Goal: Information Seeking & Learning: Find specific fact

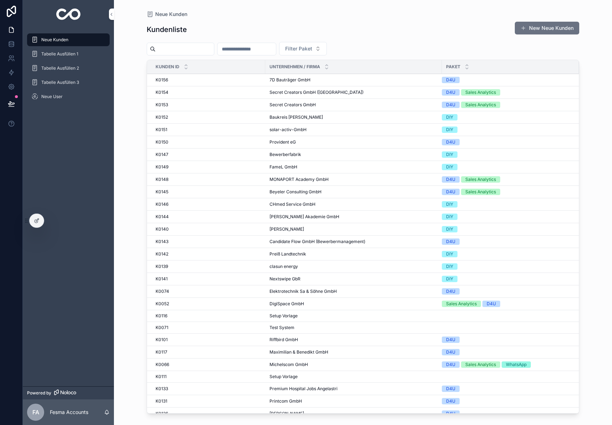
click at [202, 49] on input "scrollable content" at bounding box center [184, 49] width 58 height 10
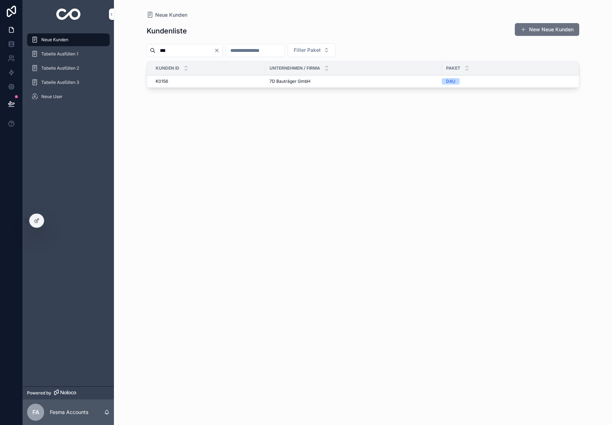
type input "***"
click at [290, 80] on span "7D Bauträger GmbH" at bounding box center [289, 82] width 41 height 6
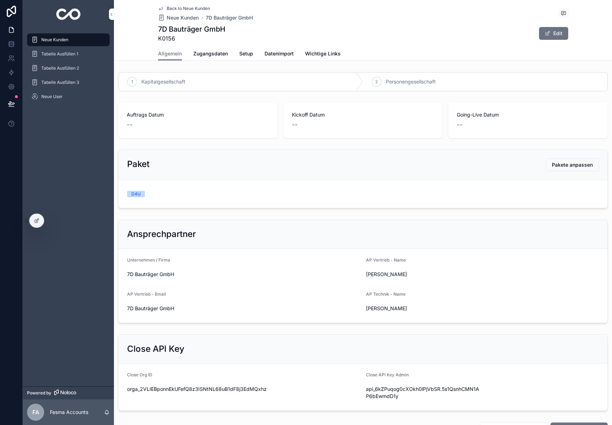
click at [200, 57] on link "Zugangsdaten" at bounding box center [210, 54] width 35 height 14
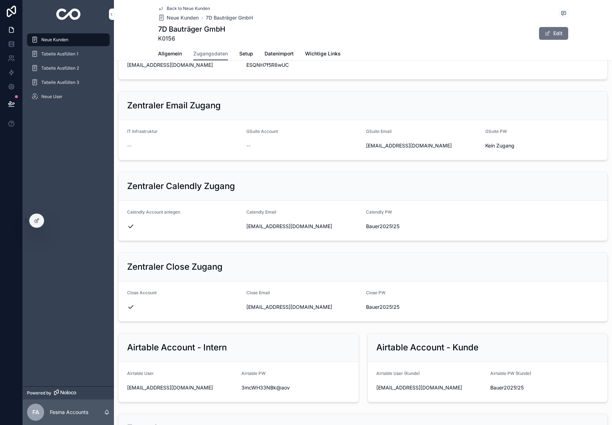
scroll to position [170, 0]
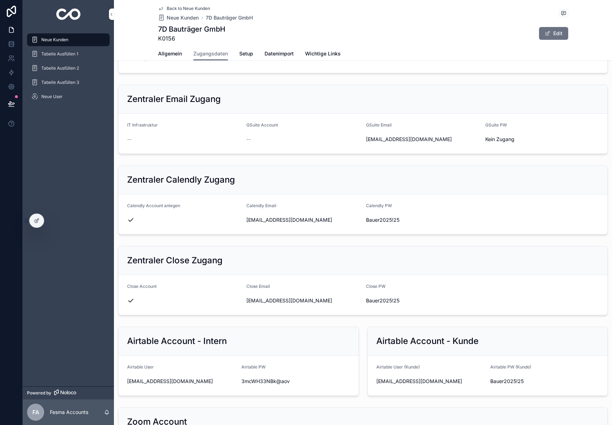
drag, startPoint x: 262, startPoint y: 226, endPoint x: 265, endPoint y: 216, distance: 9.7
click at [263, 223] on div "[EMAIL_ADDRESS][DOMAIN_NAME]" at bounding box center [302, 220] width 113 height 11
click at [265, 217] on span "[EMAIL_ADDRESS][DOMAIN_NAME]" at bounding box center [302, 220] width 113 height 7
click at [260, 207] on div at bounding box center [260, 207] width 0 height 0
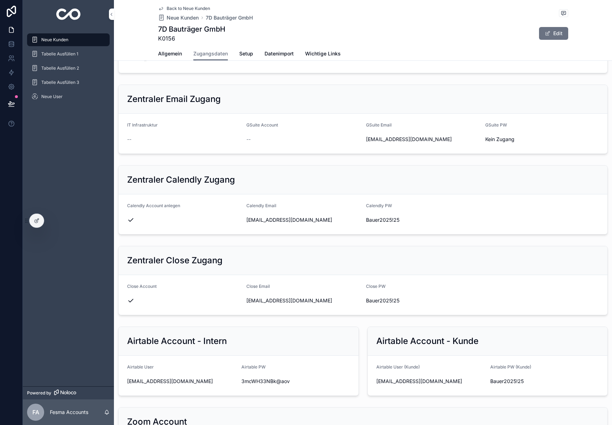
click at [263, 220] on span "[EMAIL_ADDRESS][DOMAIN_NAME]" at bounding box center [302, 220] width 113 height 7
copy div "[EMAIL_ADDRESS][DOMAIN_NAME]"
click at [398, 219] on span "Bauer2025!25" at bounding box center [422, 220] width 113 height 7
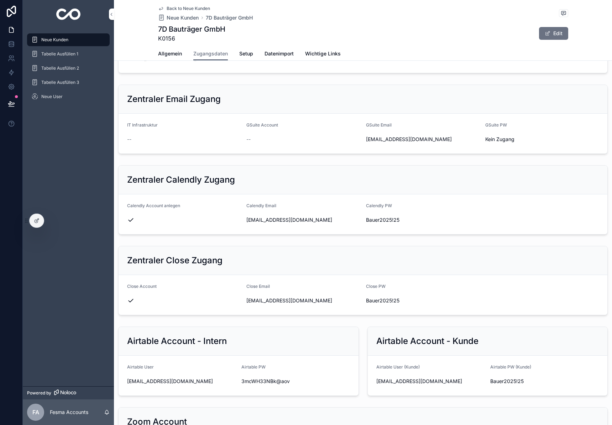
click at [398, 219] on span "Bauer2025!25" at bounding box center [422, 220] width 113 height 7
copy div "Bauer2025!25"
click at [171, 52] on span "Allgemein" at bounding box center [170, 53] width 24 height 7
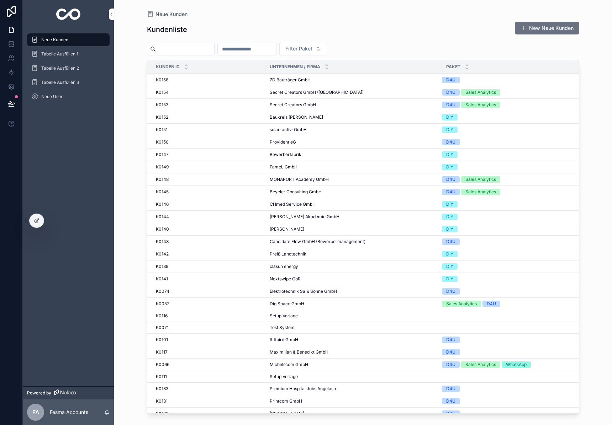
click at [299, 84] on td "7D Bauträger GmbH 7D Bauträger GmbH" at bounding box center [353, 80] width 176 height 12
click at [295, 80] on span "7D Bauträger GmbH" at bounding box center [290, 80] width 41 height 6
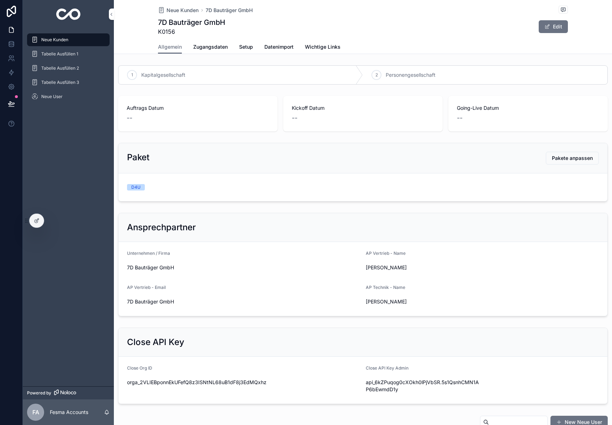
click at [211, 49] on span "Zugangsdaten" at bounding box center [210, 46] width 35 height 7
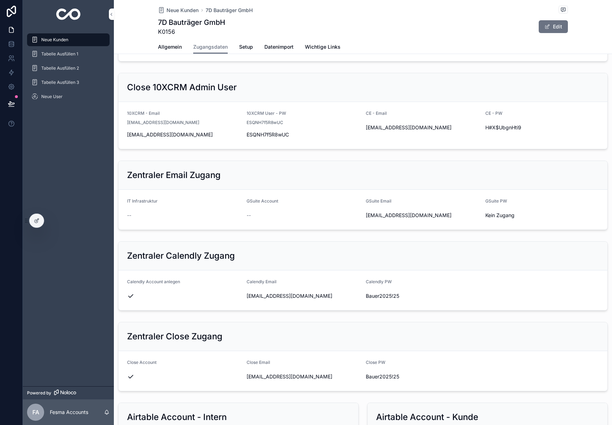
scroll to position [94, 0]
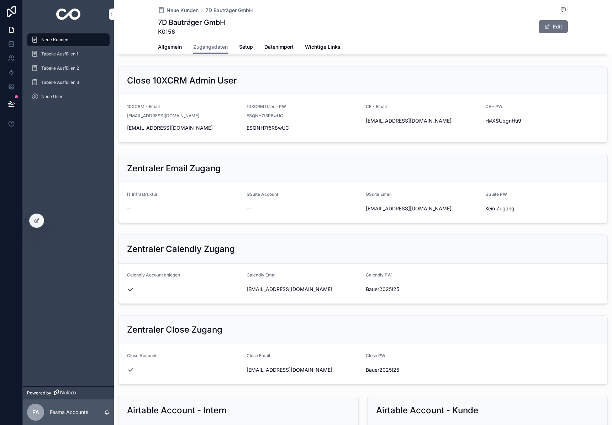
click at [388, 208] on span "[EMAIL_ADDRESS][DOMAIN_NAME]" at bounding box center [423, 208] width 114 height 7
copy div "[EMAIL_ADDRESS][DOMAIN_NAME]"
click at [375, 376] on div "Bauer2025!25" at bounding box center [423, 370] width 114 height 11
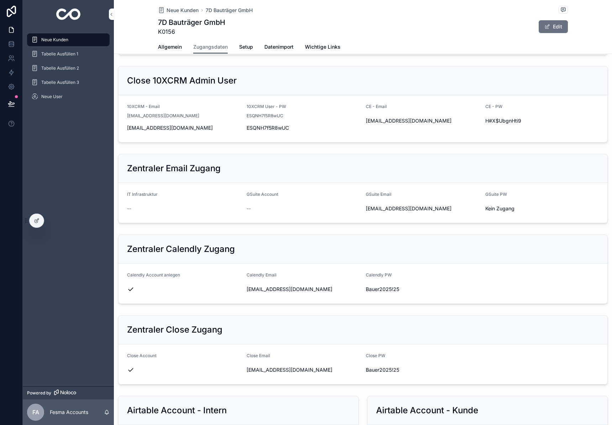
click at [375, 376] on div "Bauer2025!25" at bounding box center [423, 370] width 114 height 11
click at [384, 374] on span "Bauer2025!25" at bounding box center [423, 370] width 114 height 7
click at [386, 372] on span "Bauer2025!25" at bounding box center [423, 370] width 114 height 7
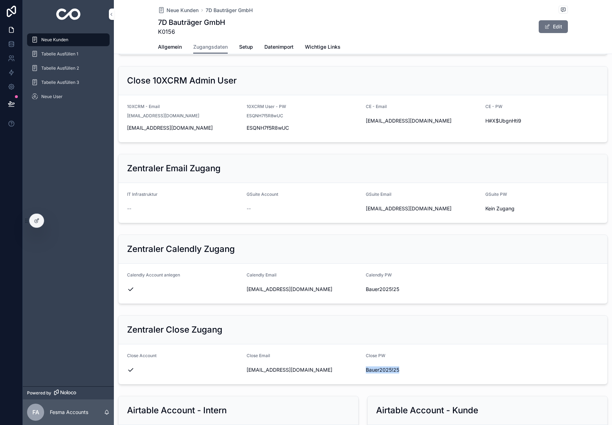
click at [386, 372] on span "Bauer2025!25" at bounding box center [423, 370] width 114 height 7
click at [68, 18] on img "scrollable content" at bounding box center [68, 14] width 25 height 11
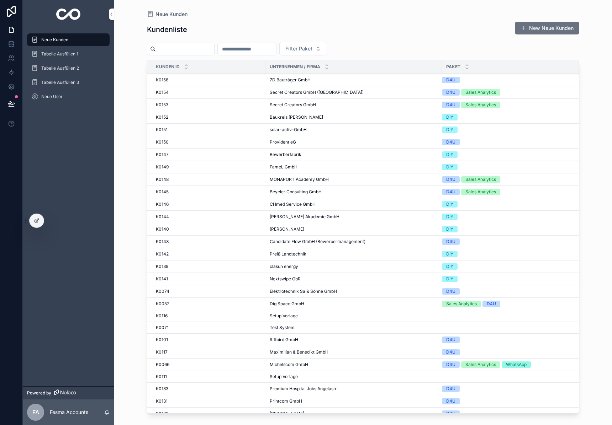
click at [162, 47] on input "scrollable content" at bounding box center [185, 49] width 58 height 10
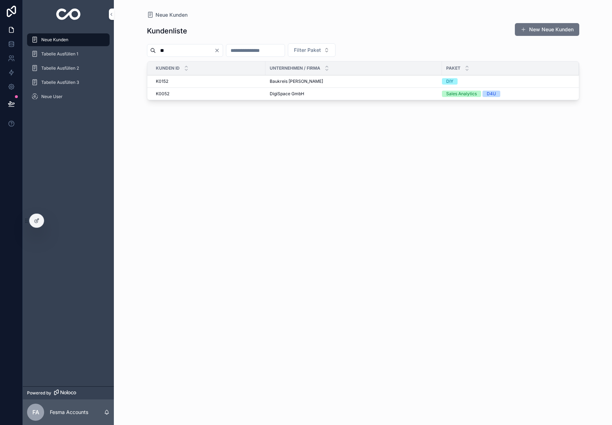
type input "**"
click at [284, 95] on span "DigiSpace GmbH" at bounding box center [287, 94] width 35 height 6
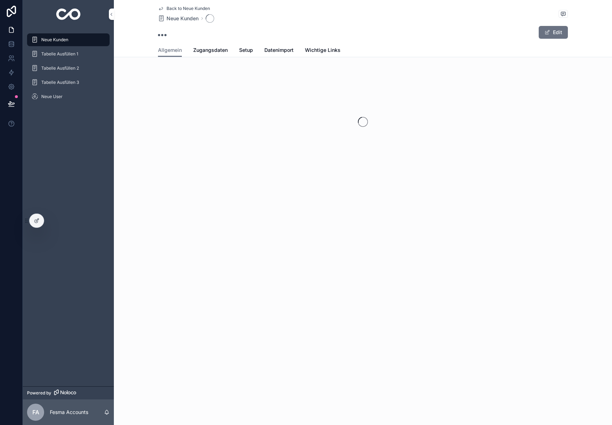
click at [203, 51] on span "Zugangsdaten" at bounding box center [210, 50] width 35 height 7
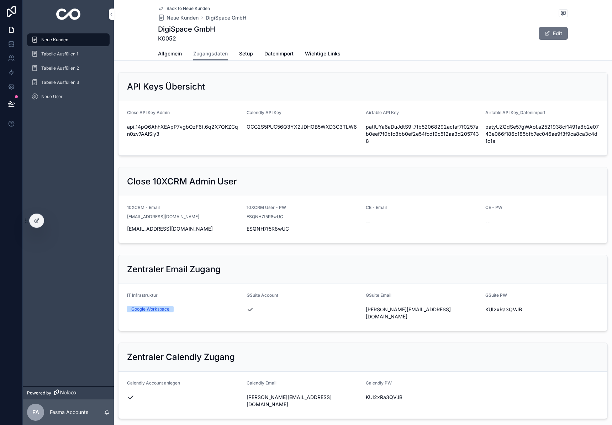
scroll to position [666, 0]
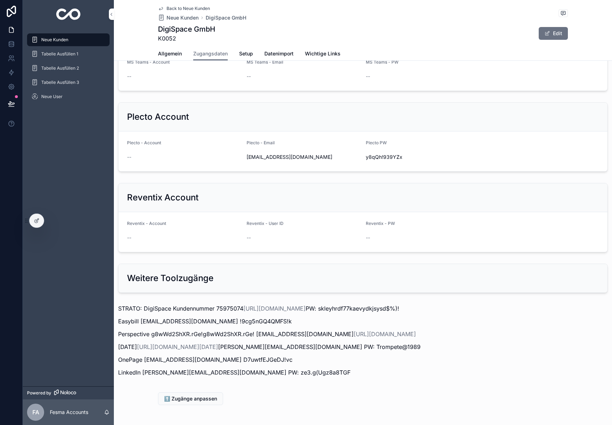
click at [65, 21] on div "scrollable content" at bounding box center [68, 14] width 91 height 28
click at [74, 18] on img "scrollable content" at bounding box center [68, 14] width 25 height 11
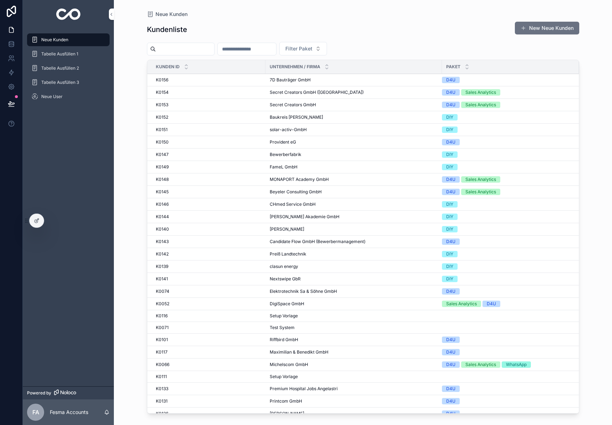
click at [187, 47] on input "scrollable content" at bounding box center [185, 49] width 58 height 10
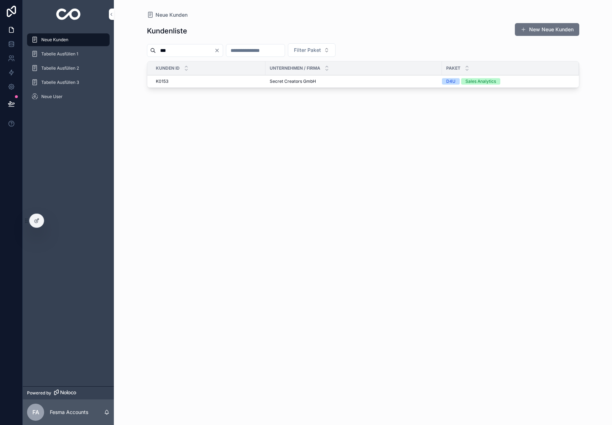
type input "***"
click at [291, 81] on span "Secret Creators GmbH" at bounding box center [293, 82] width 46 height 6
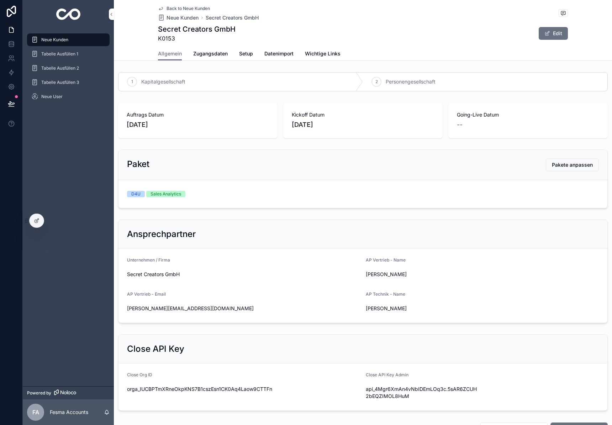
click at [206, 58] on link "Zugangsdaten" at bounding box center [210, 54] width 35 height 14
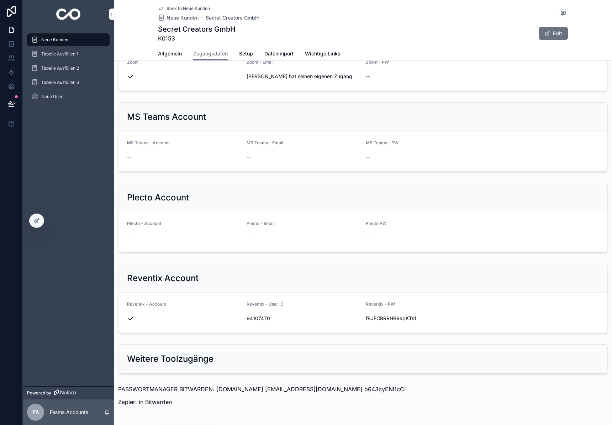
scroll to position [614, 0]
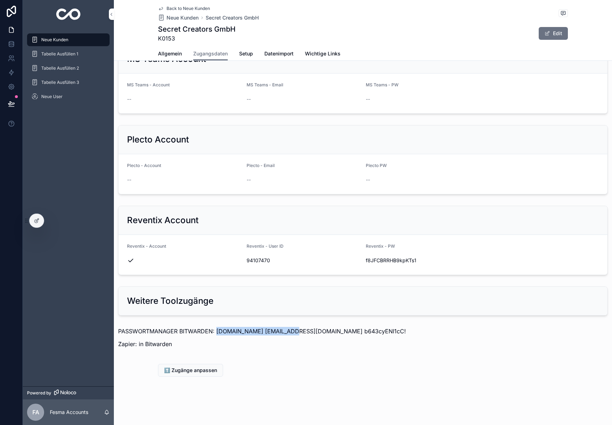
drag, startPoint x: 216, startPoint y: 331, endPoint x: 284, endPoint y: 333, distance: 68.0
click at [284, 333] on p "PASSWORTMANAGER BITWARDEN: bitwarden.secret-data.de support@10xcrm.de b643cyENI…" at bounding box center [363, 331] width 490 height 9
copy p "bitwarden.secret-data.de"
click at [238, 69] on div "MS Teams Account" at bounding box center [362, 59] width 489 height 29
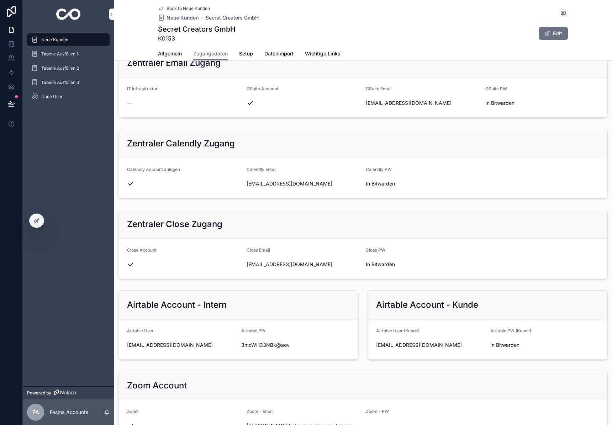
scroll to position [229, 0]
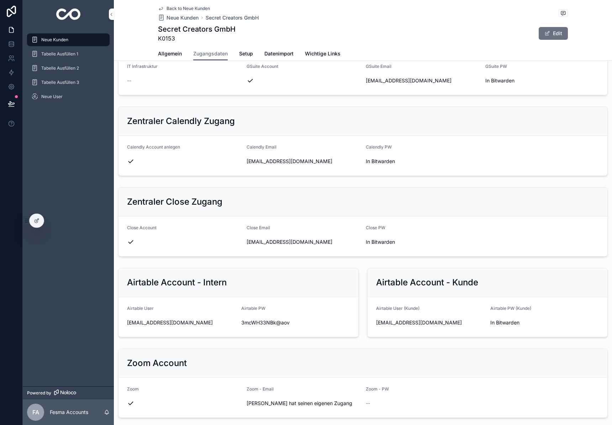
click at [282, 162] on span "secretcreatorsclub@gmail.com" at bounding box center [304, 161] width 114 height 7
copy div "secretcreatorsclub@gmail.com"
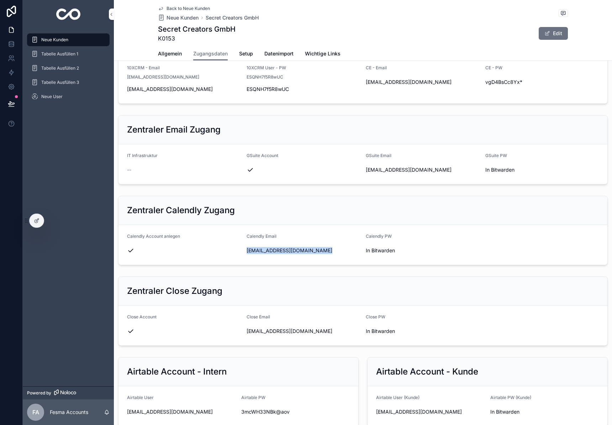
scroll to position [0, 0]
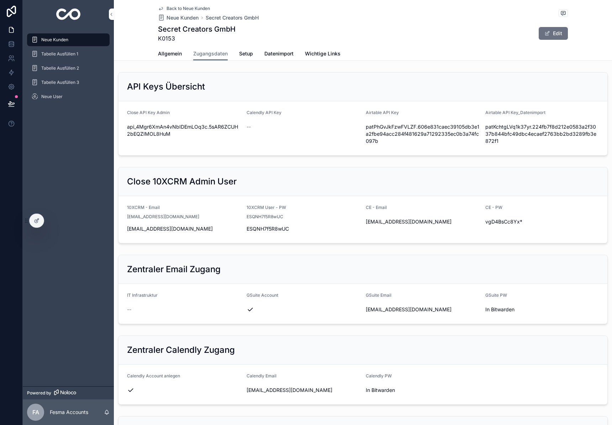
click at [178, 128] on span "api_4Mgr6XmAn4vNbIDEmLOq3c.5sAR6ZCUH2bEQZIMOL8HuM" at bounding box center [184, 130] width 114 height 14
copy div "api_4Mgr6XmAn4vNbIDEmLOq3c.5sAR6ZCUH2bEQZIMOL8HuM"
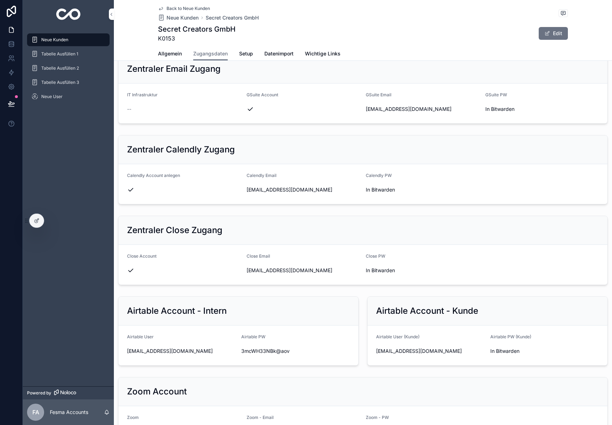
scroll to position [230, 0]
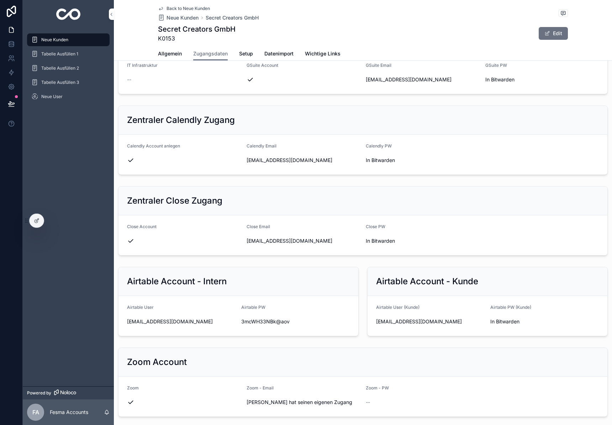
click at [285, 238] on span "secretcreatorsclub@gmail.com" at bounding box center [304, 241] width 114 height 7
copy div "secretcreatorsclub@gmail.com"
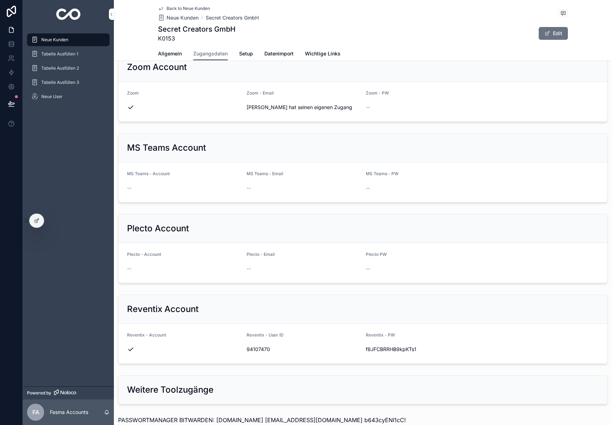
scroll to position [0, 0]
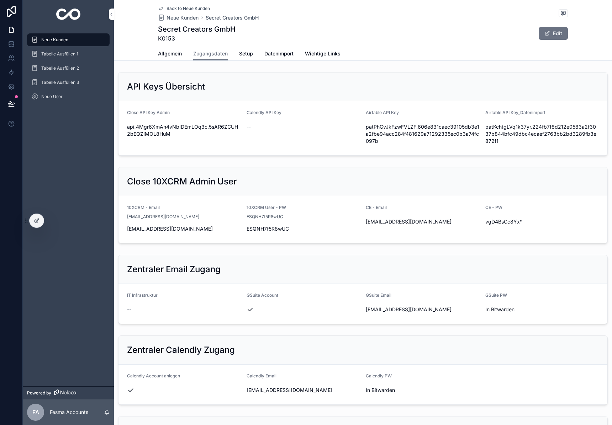
click at [180, 52] on span "Allgemein" at bounding box center [170, 53] width 24 height 7
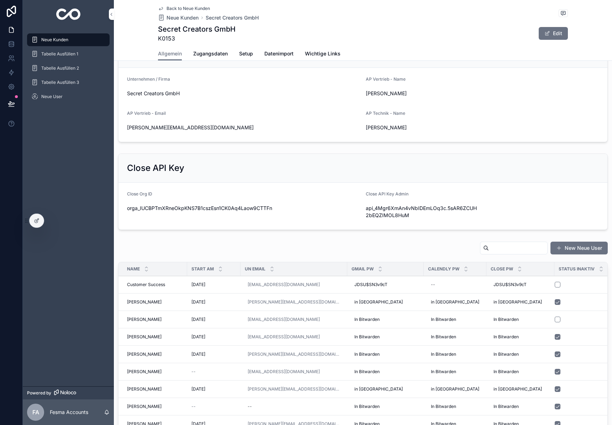
scroll to position [190, 0]
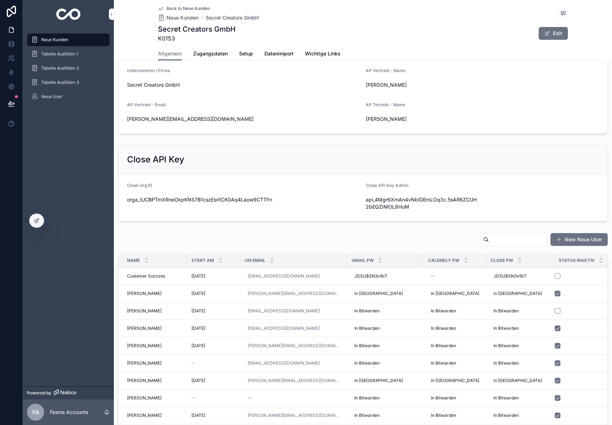
click at [489, 236] on input "scrollable content" at bounding box center [518, 240] width 58 height 10
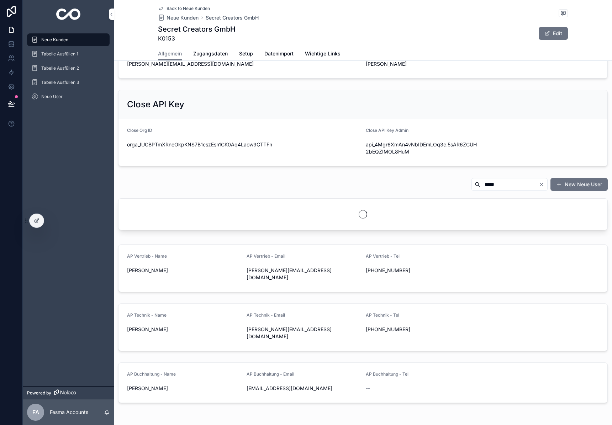
scroll to position [257, 0]
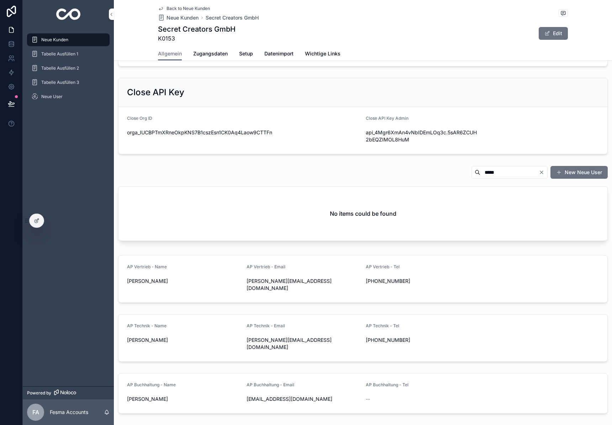
type input "*****"
click at [543, 171] on icon "Clear" at bounding box center [542, 173] width 6 height 6
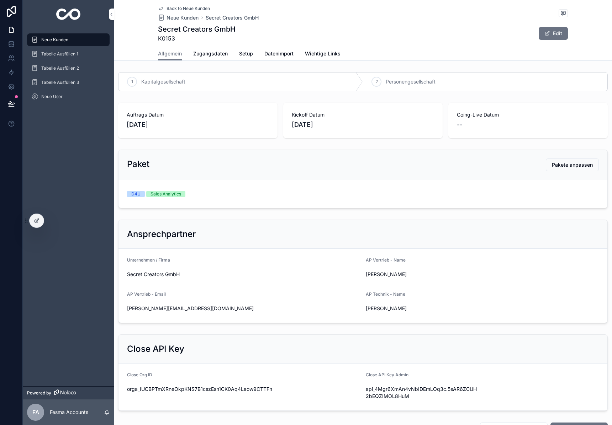
click at [213, 54] on span "Zugangsdaten" at bounding box center [210, 53] width 35 height 7
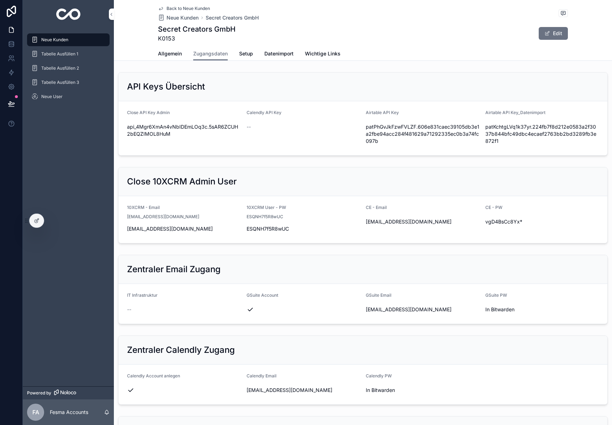
click at [213, 49] on link "Zugangsdaten" at bounding box center [210, 54] width 35 height 14
click at [269, 391] on span "secretcreatorsclub@gmail.com" at bounding box center [304, 390] width 114 height 7
copy div "secretcreatorsclub@gmail.com"
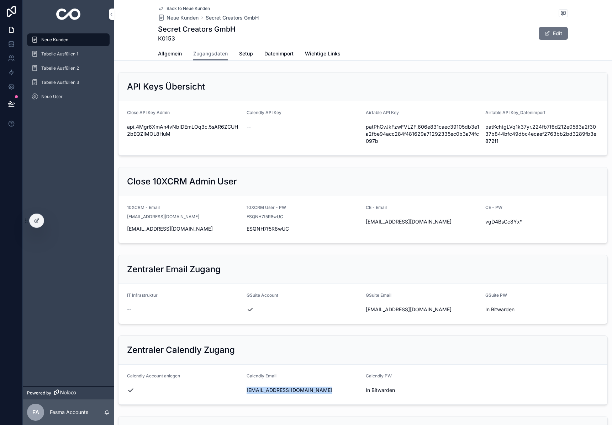
click at [62, 15] on img "scrollable content" at bounding box center [68, 14] width 25 height 11
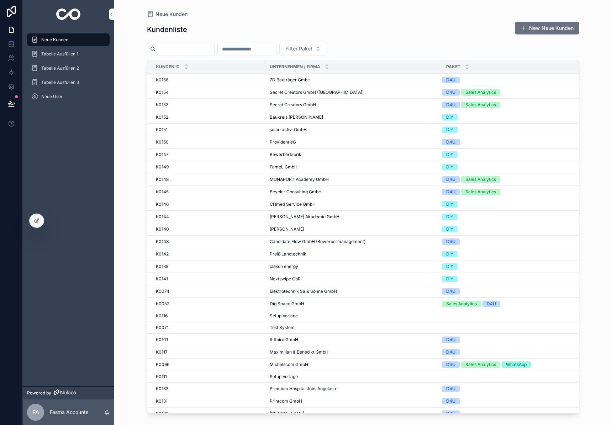
click at [181, 47] on input "scrollable content" at bounding box center [185, 49] width 58 height 10
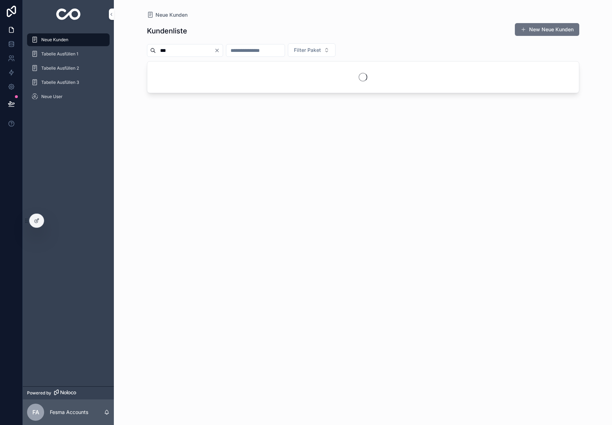
type input "***"
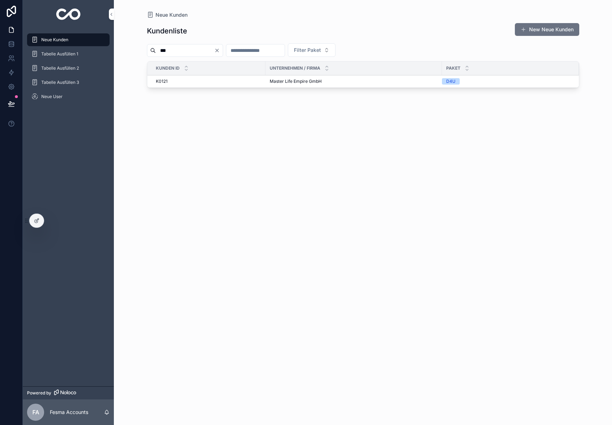
click at [284, 82] on span "Master Life Empire GmbH" at bounding box center [296, 82] width 52 height 6
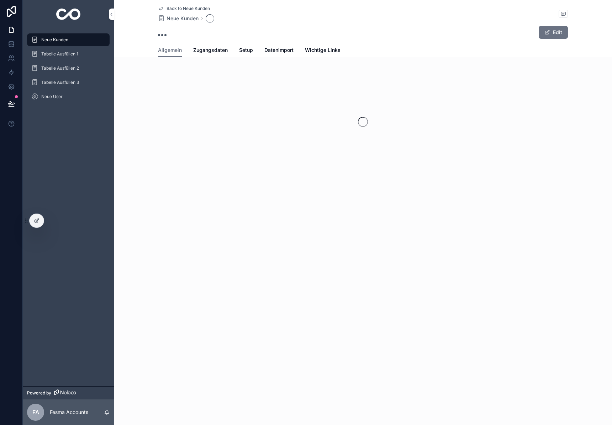
click at [218, 57] on link "Zugangsdaten" at bounding box center [210, 51] width 35 height 14
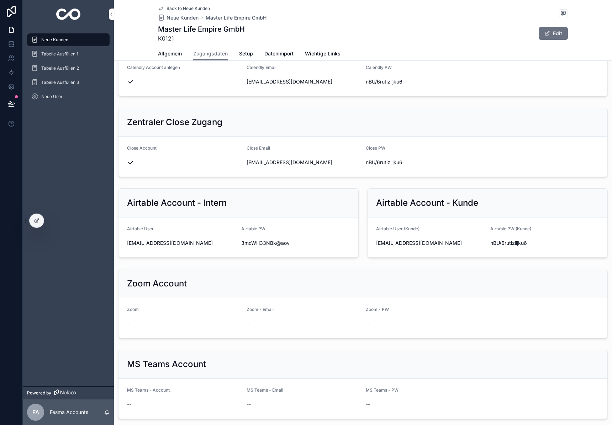
scroll to position [321, 0]
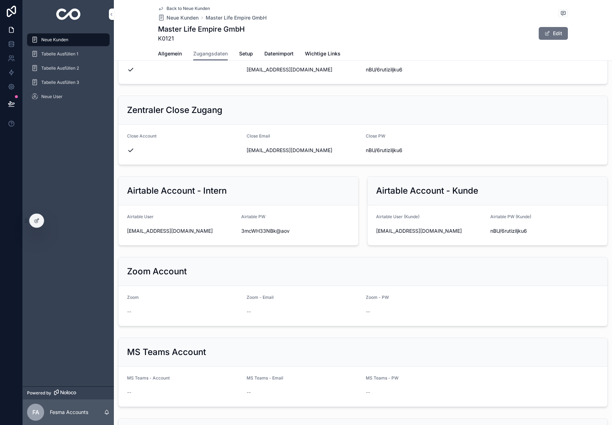
click at [423, 230] on span "master@markoslusarek.com" at bounding box center [430, 231] width 109 height 7
copy div "master@markoslusarek.com"
click at [499, 231] on span "nBU/6rutiziljku6" at bounding box center [544, 231] width 109 height 7
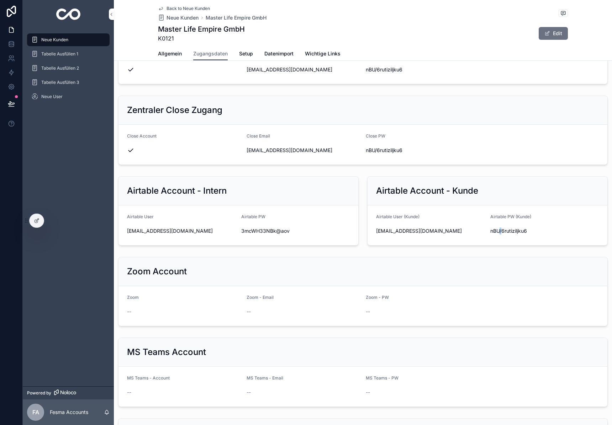
click at [499, 231] on span "nBU/6rutiziljku6" at bounding box center [544, 231] width 109 height 7
copy div "nBU/6rutiziljku6"
click at [65, 14] on img "scrollable content" at bounding box center [68, 14] width 25 height 11
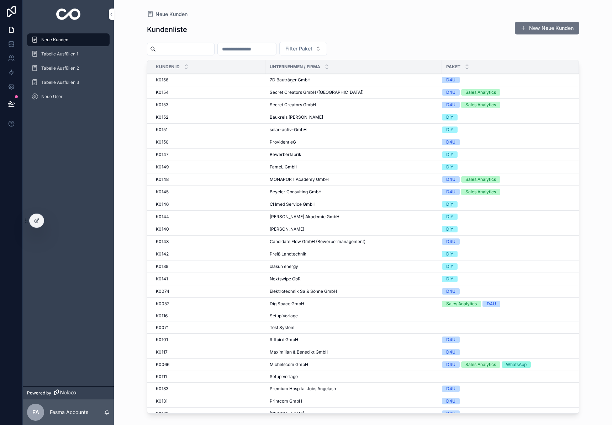
click at [68, 5] on div "scrollable content" at bounding box center [68, 14] width 91 height 28
click at [72, 11] on img "scrollable content" at bounding box center [68, 14] width 25 height 11
click at [173, 52] on input "scrollable content" at bounding box center [185, 49] width 58 height 10
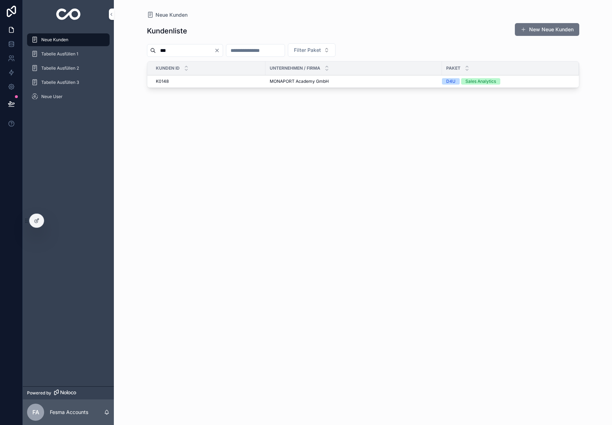
type input "***"
click at [288, 81] on span "MONAPORT Academy GmbH" at bounding box center [299, 82] width 59 height 6
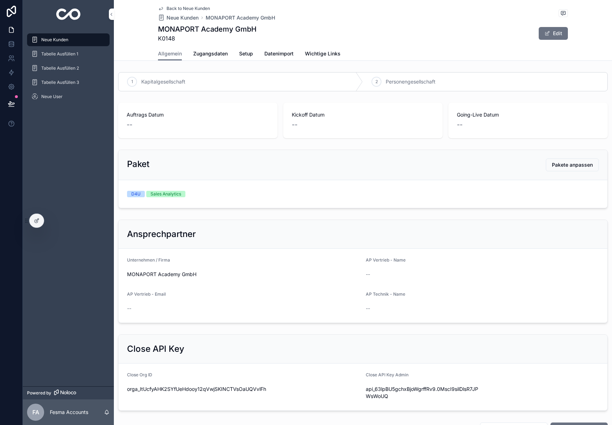
click at [204, 58] on link "Zugangsdaten" at bounding box center [210, 54] width 35 height 14
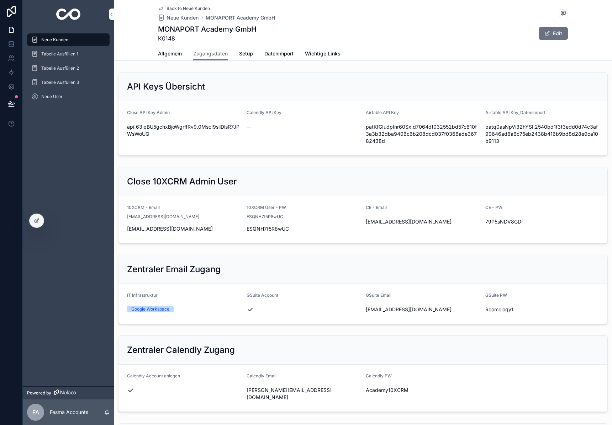
click at [272, 391] on span "David@monaport-academy.de" at bounding box center [304, 394] width 114 height 14
click at [393, 390] on span "Academy10XCRM" at bounding box center [423, 390] width 114 height 7
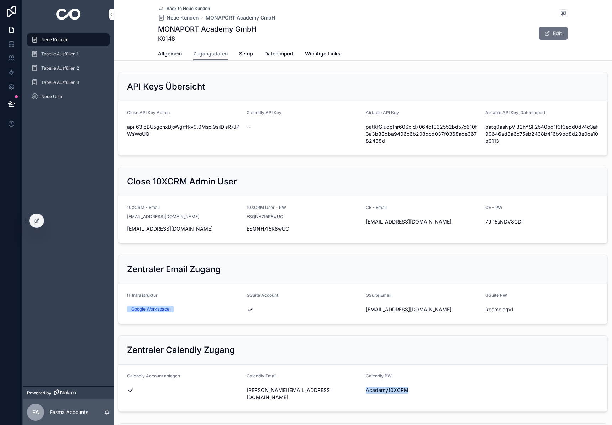
click at [393, 390] on span "Academy10XCRM" at bounding box center [423, 390] width 114 height 7
copy div "Academy10XCRM"
click at [62, 14] on img "scrollable content" at bounding box center [68, 14] width 25 height 11
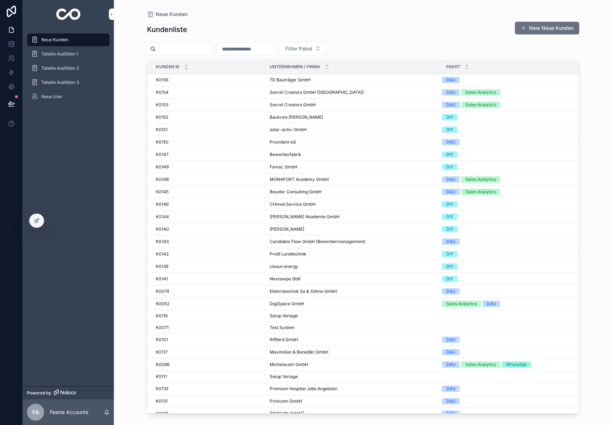
click at [373, 25] on div "Kundenliste New Neue Kunden" at bounding box center [363, 29] width 432 height 16
click at [197, 51] on input "scrollable content" at bounding box center [185, 49] width 58 height 10
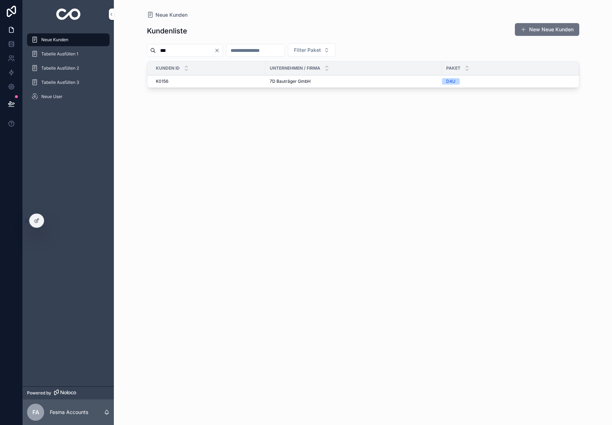
type input "***"
click at [288, 80] on span "7D Bauträger GmbH" at bounding box center [290, 82] width 41 height 6
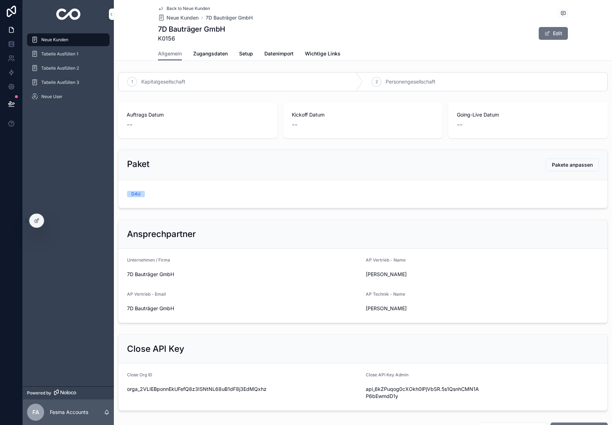
click at [213, 54] on span "Zugangsdaten" at bounding box center [210, 53] width 35 height 7
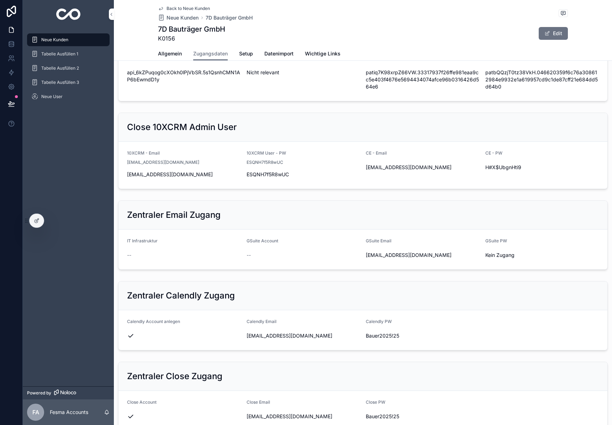
scroll to position [70, 0]
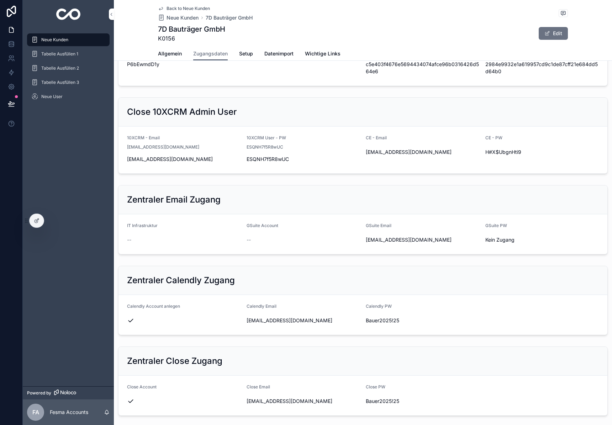
click at [274, 321] on span "[EMAIL_ADDRESS][DOMAIN_NAME]" at bounding box center [304, 320] width 114 height 7
click at [379, 322] on span "Bauer2025!25" at bounding box center [423, 320] width 114 height 7
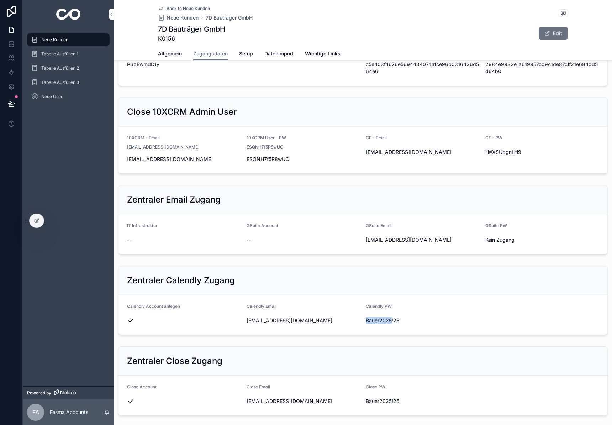
click at [379, 322] on span "Bauer2025!25" at bounding box center [423, 320] width 114 height 7
click at [283, 144] on div "ESQNH7f5R8wUC" at bounding box center [304, 147] width 114 height 7
click at [332, 116] on div "Close 10XCRM Admin User" at bounding box center [363, 111] width 472 height 11
click at [75, 19] on img "scrollable content" at bounding box center [68, 14] width 25 height 11
